Goal: Navigation & Orientation: Find specific page/section

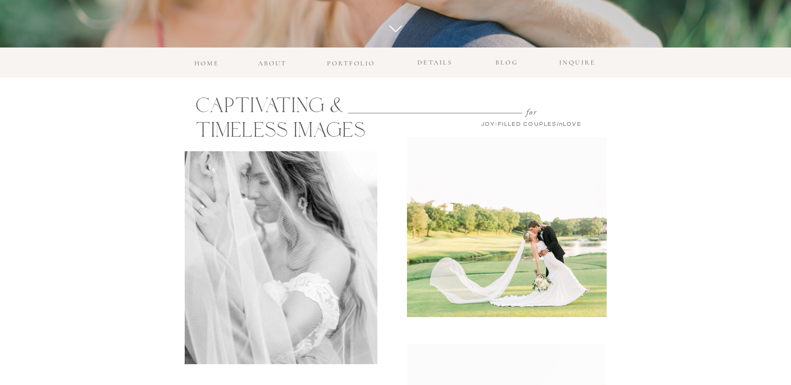
scroll to position [348, 0]
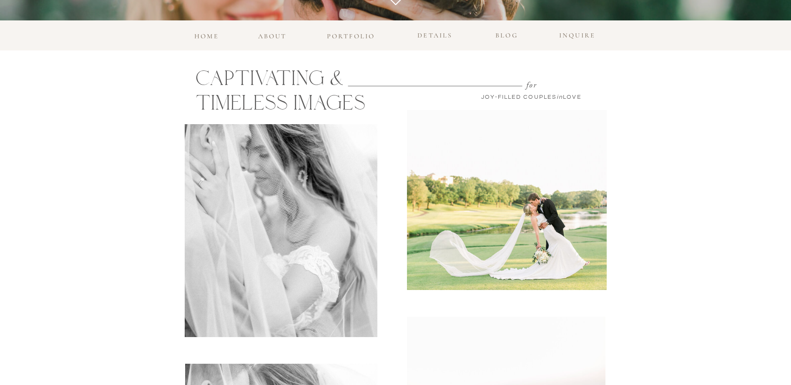
click at [435, 35] on h3 "details" at bounding box center [435, 36] width 44 height 12
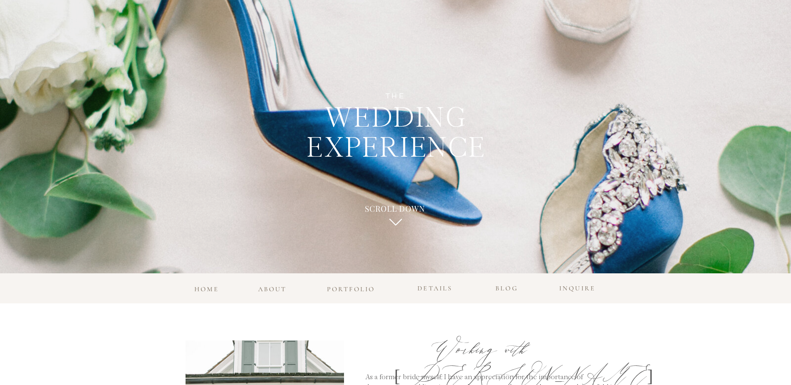
click at [357, 285] on h3 "portfolio" at bounding box center [350, 287] width 53 height 8
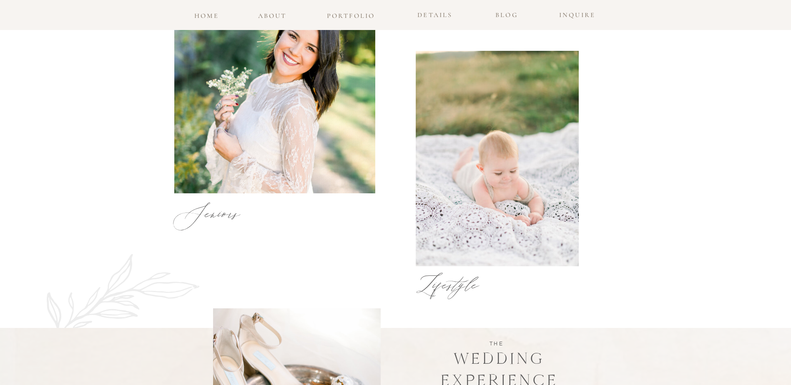
scroll to position [709, 0]
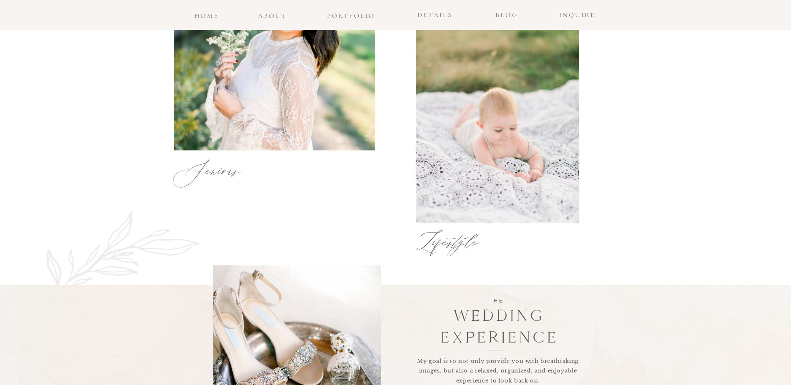
click at [450, 174] on div at bounding box center [497, 116] width 163 height 216
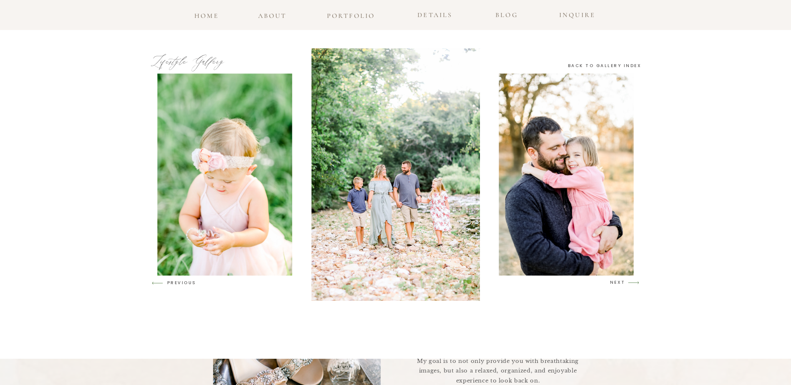
click at [613, 284] on h3 "NEXT" at bounding box center [618, 283] width 16 height 8
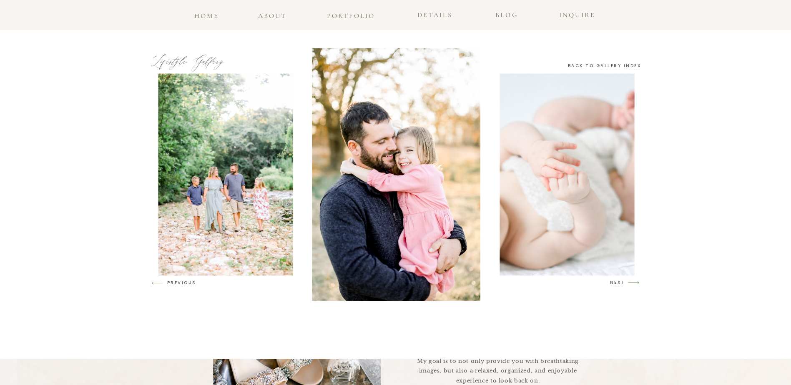
click at [613, 284] on h3 "NEXT" at bounding box center [618, 283] width 16 height 8
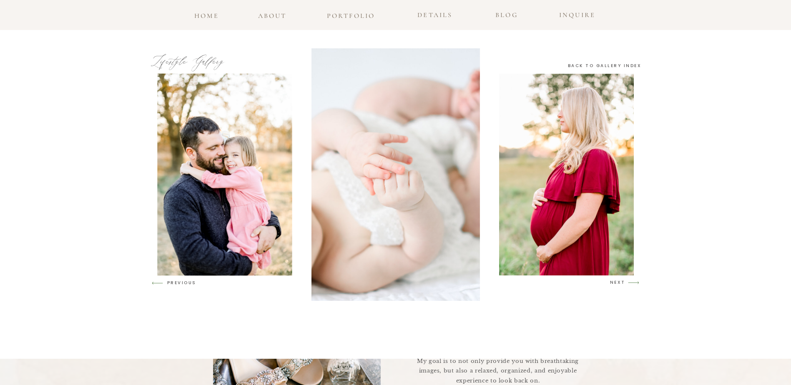
click at [613, 284] on h3 "NEXT" at bounding box center [618, 283] width 16 height 8
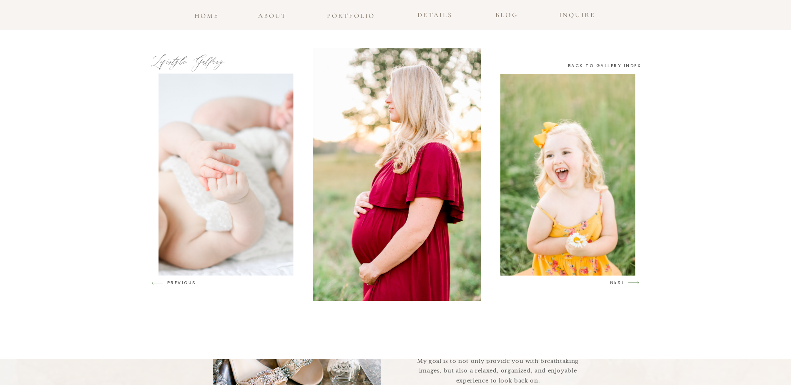
click at [613, 284] on h3 "NEXT" at bounding box center [618, 283] width 16 height 8
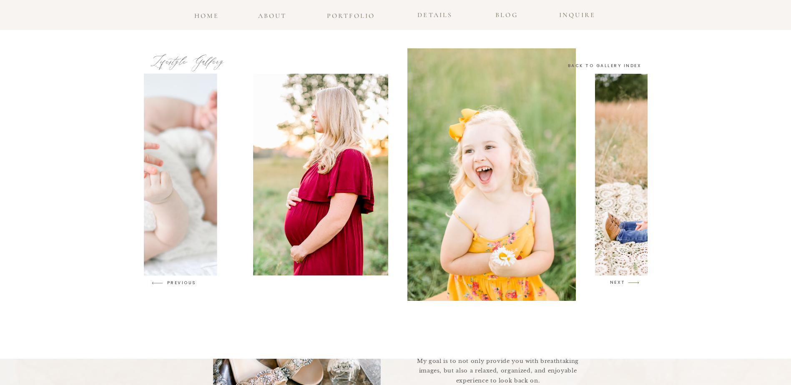
click at [613, 284] on h3 "NEXT" at bounding box center [618, 283] width 16 height 8
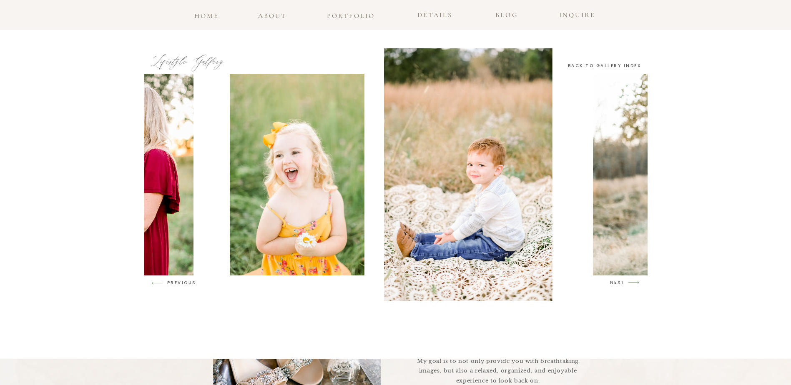
click at [613, 284] on h3 "NEXT" at bounding box center [618, 283] width 16 height 8
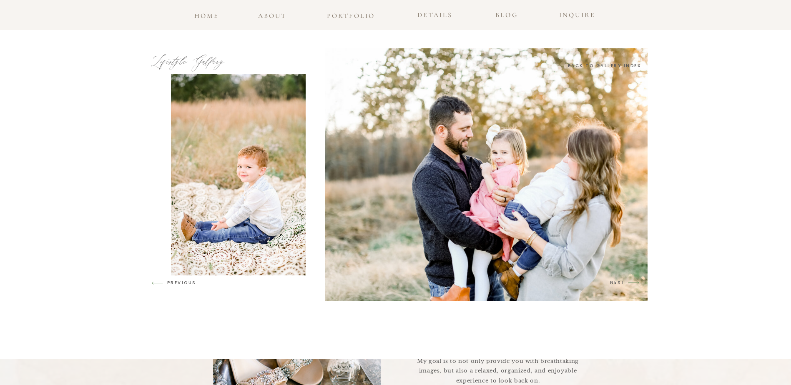
click at [613, 284] on h3 "NEXT" at bounding box center [618, 283] width 16 height 8
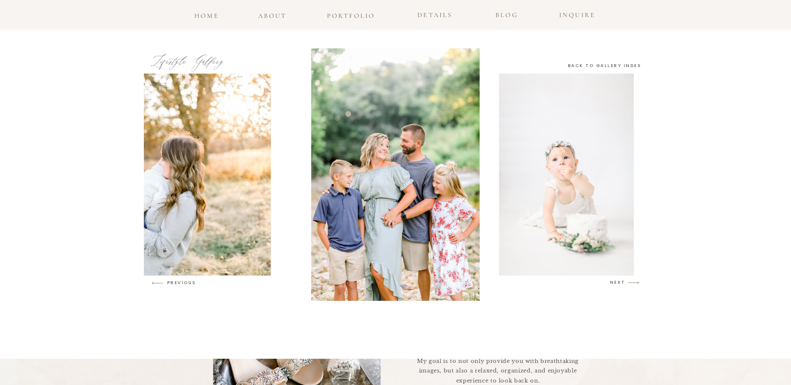
click at [613, 284] on h3 "NEXT" at bounding box center [618, 283] width 16 height 8
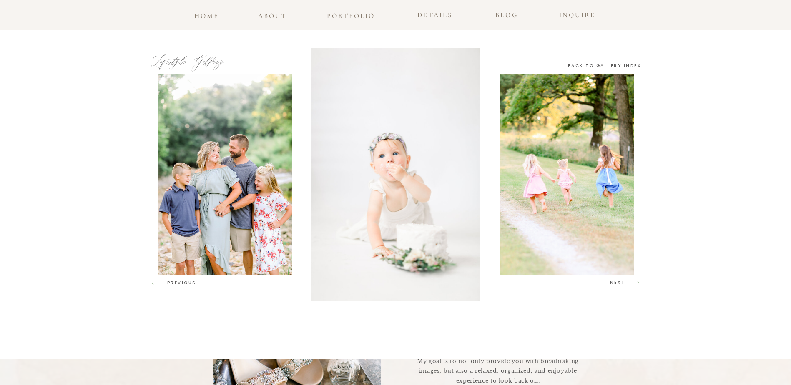
click at [613, 284] on h3 "NEXT" at bounding box center [618, 283] width 16 height 8
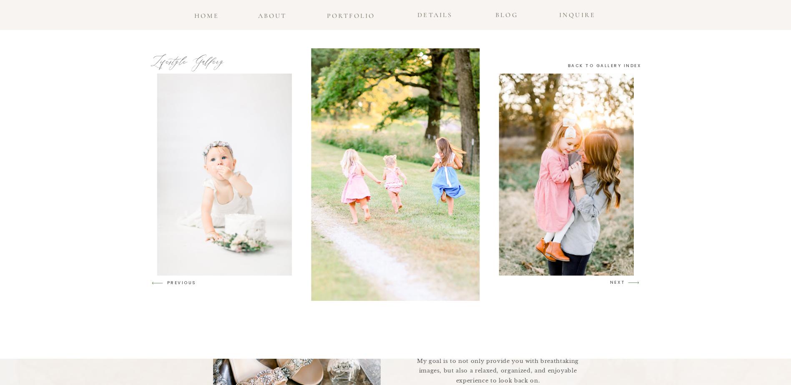
click at [613, 284] on h3 "NEXT" at bounding box center [618, 283] width 16 height 8
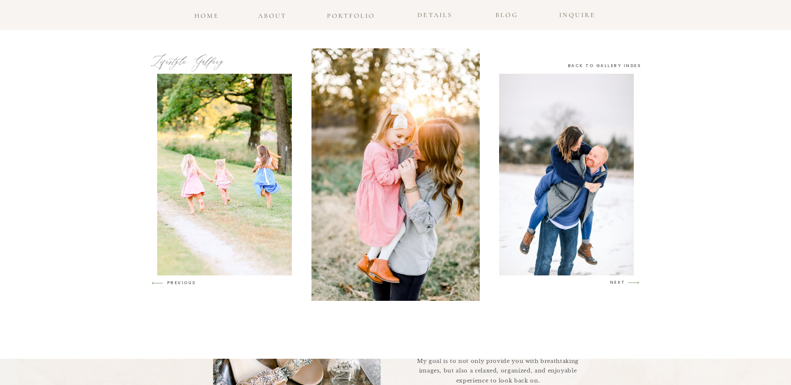
click at [613, 284] on h3 "NEXT" at bounding box center [618, 283] width 16 height 8
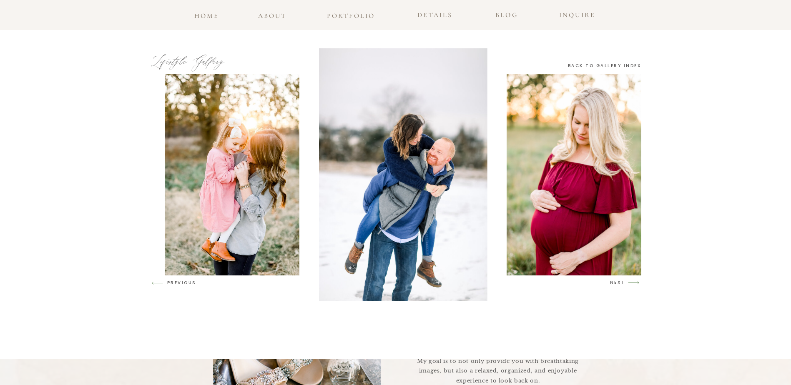
click at [613, 284] on h3 "NEXT" at bounding box center [618, 283] width 16 height 8
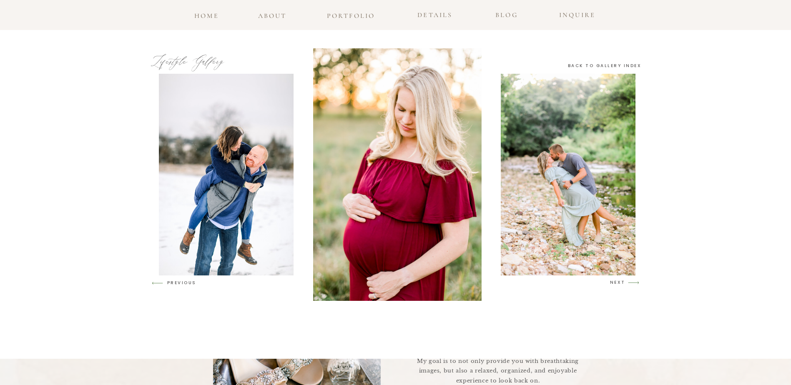
click at [613, 284] on h3 "NEXT" at bounding box center [618, 283] width 16 height 8
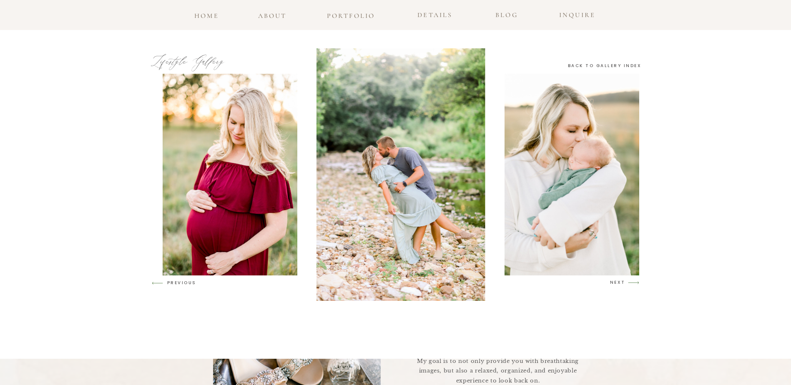
click at [613, 284] on h3 "NEXT" at bounding box center [618, 283] width 16 height 8
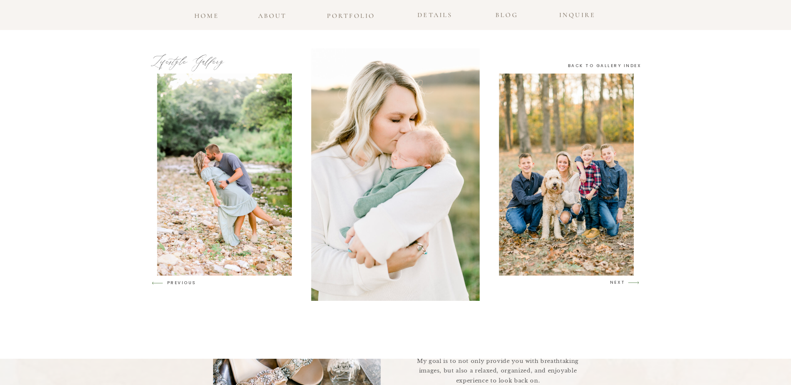
click at [613, 284] on h3 "NEXT" at bounding box center [618, 283] width 16 height 8
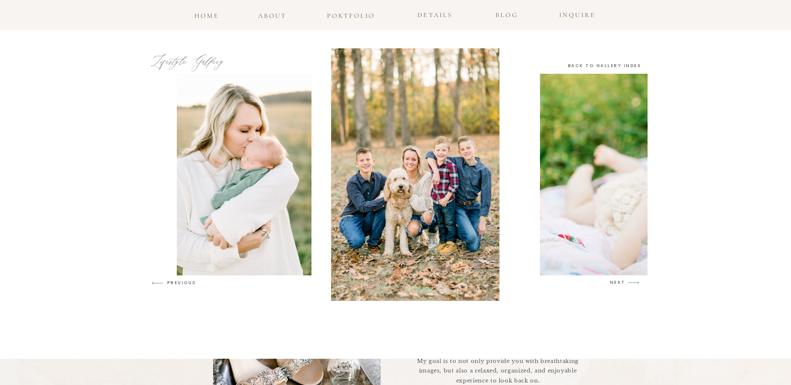
click at [613, 284] on h3 "NEXT" at bounding box center [618, 283] width 16 height 8
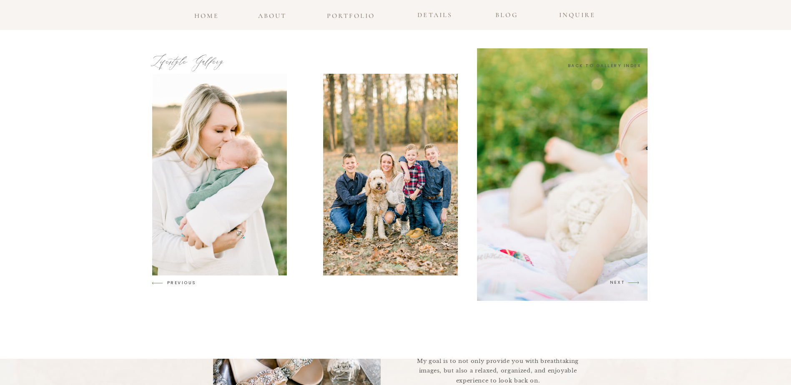
click at [613, 284] on h3 "NEXT" at bounding box center [618, 283] width 16 height 8
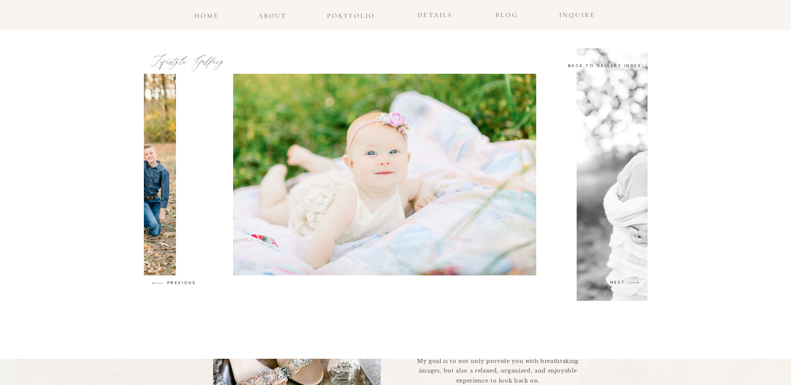
click at [613, 284] on h3 "NEXT" at bounding box center [618, 283] width 16 height 8
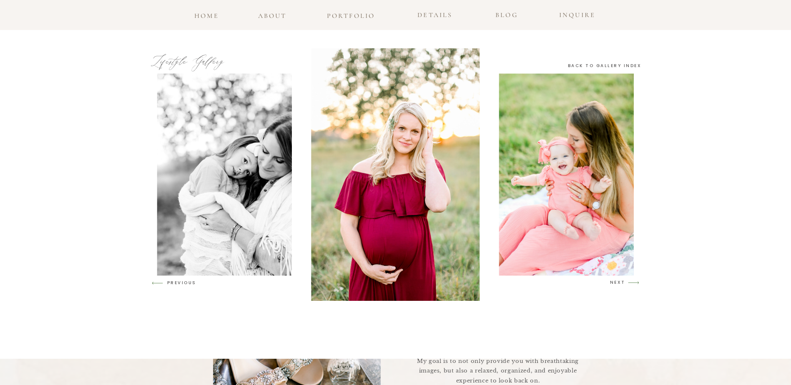
click at [613, 284] on h3 "NEXT" at bounding box center [618, 283] width 16 height 8
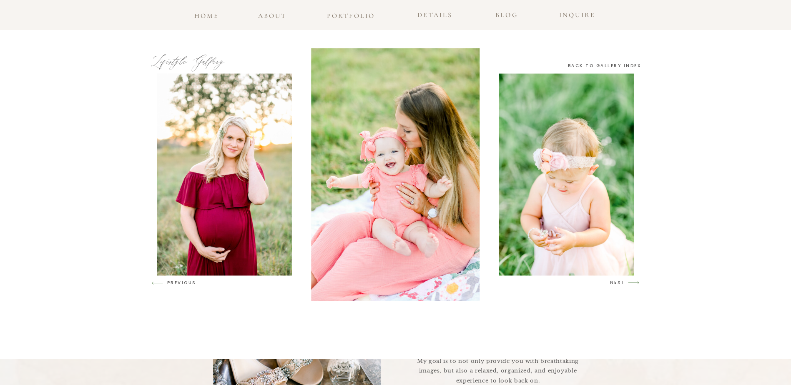
click at [613, 284] on h3 "NEXT" at bounding box center [618, 283] width 16 height 8
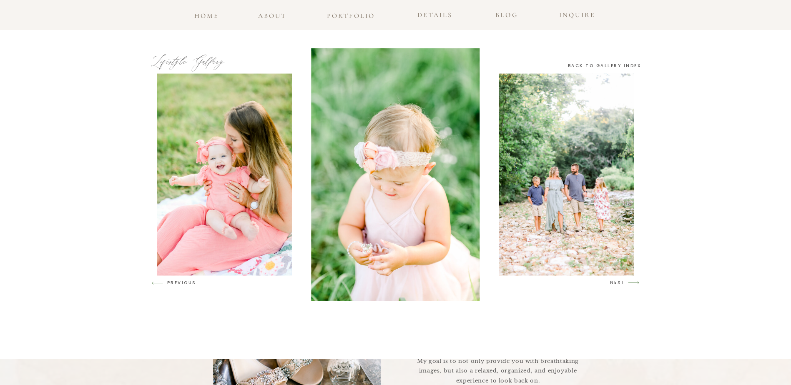
click at [613, 284] on h3 "NEXT" at bounding box center [618, 283] width 16 height 8
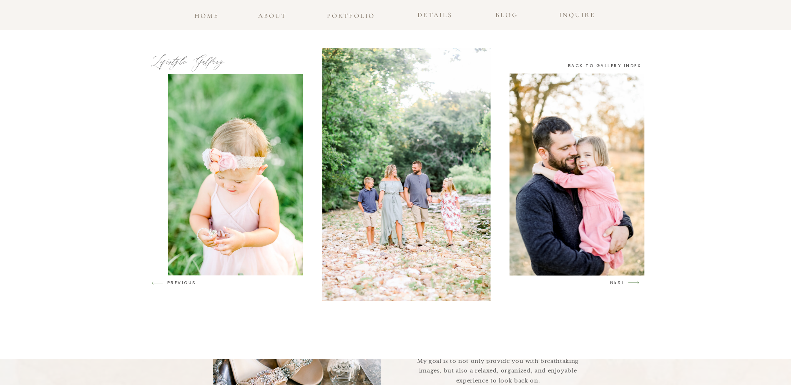
click at [613, 284] on h3 "NEXT" at bounding box center [618, 283] width 16 height 8
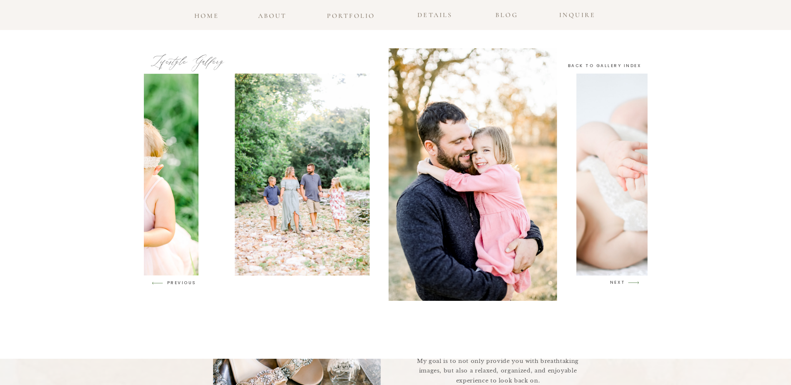
click at [613, 284] on h3 "NEXT" at bounding box center [618, 283] width 16 height 8
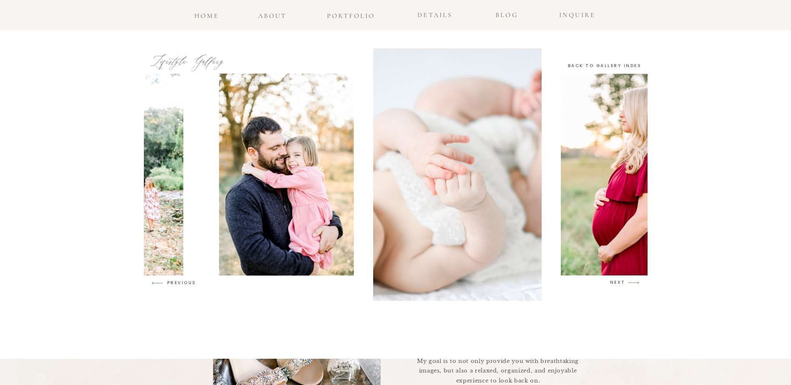
click at [613, 284] on h3 "NEXT" at bounding box center [618, 283] width 16 height 8
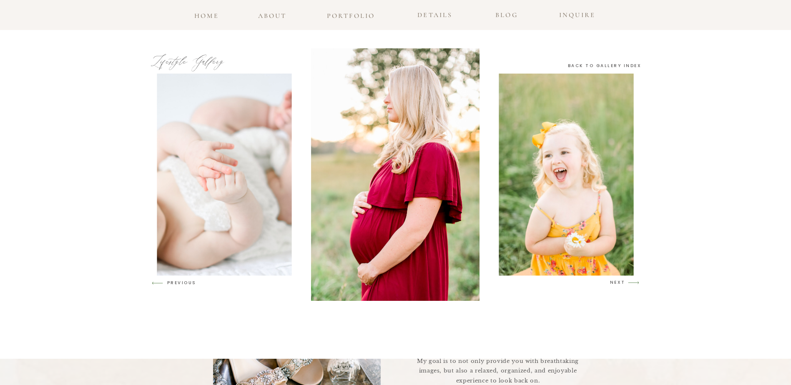
click at [622, 70] on div at bounding box center [396, 174] width 504 height 253
click at [614, 70] on div at bounding box center [396, 174] width 504 height 253
click at [607, 67] on h3 "back to gallery index" at bounding box center [605, 66] width 75 height 8
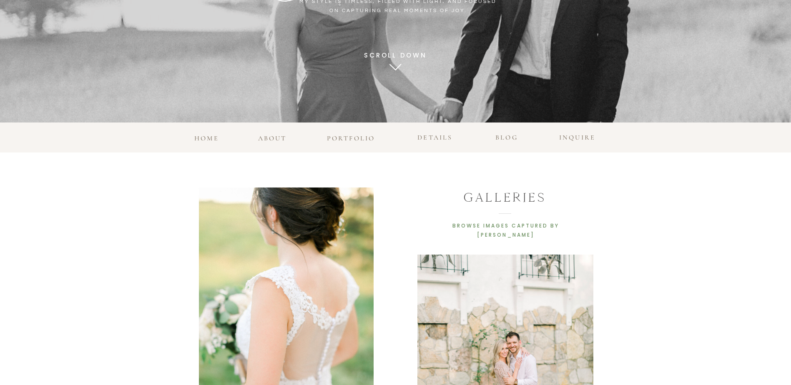
scroll to position [0, 0]
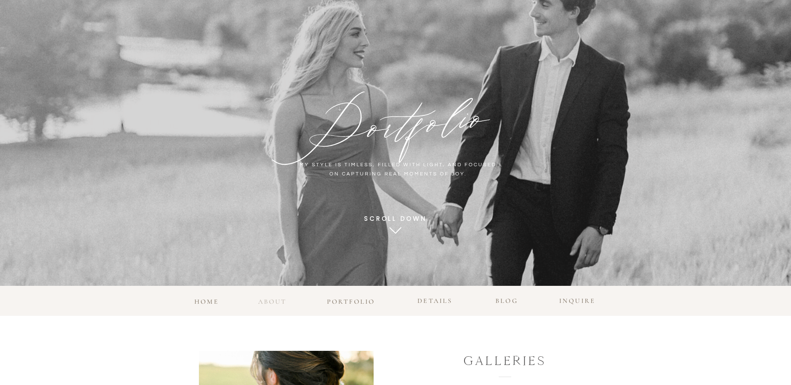
click at [267, 300] on h3 "about" at bounding box center [272, 301] width 32 height 11
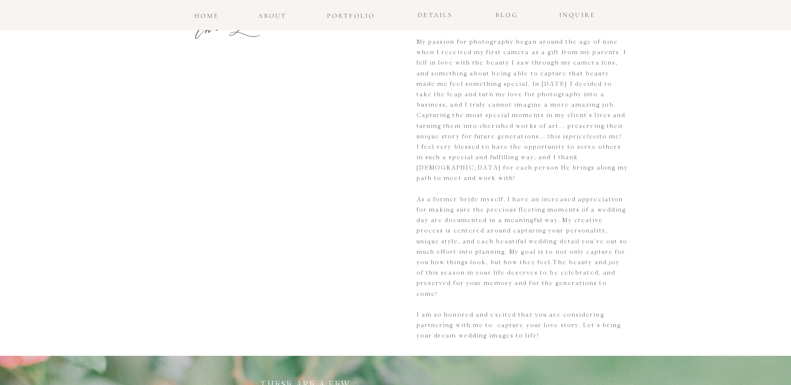
scroll to position [42, 0]
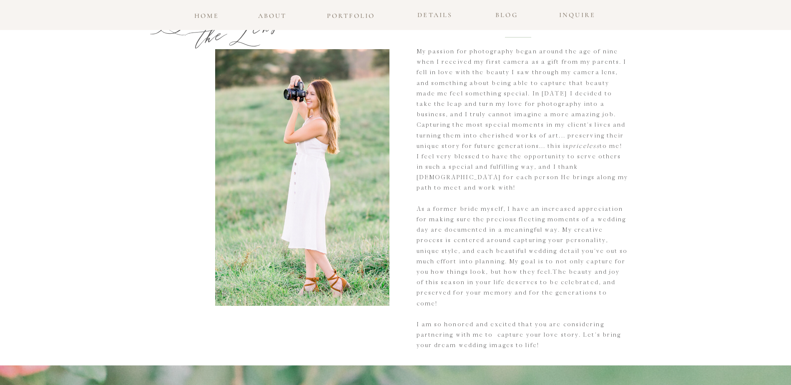
click at [214, 18] on h3 "home" at bounding box center [207, 14] width 28 height 8
